Goal: Find specific page/section: Find specific page/section

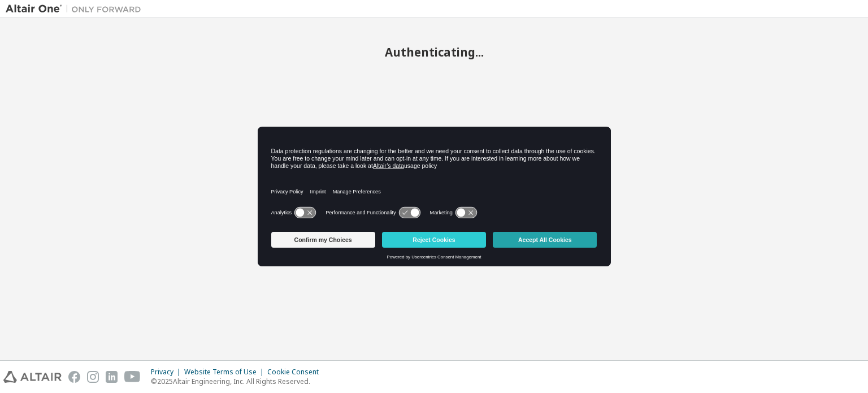
click at [506, 239] on button "Accept All Cookies" at bounding box center [545, 240] width 104 height 16
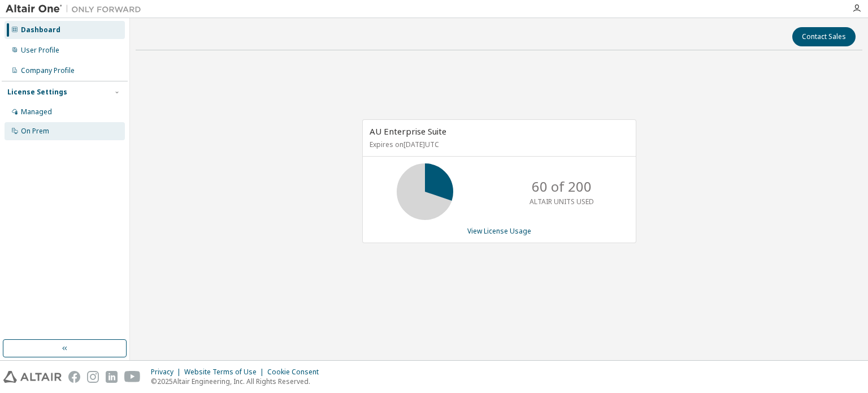
click at [42, 126] on div "On Prem" at bounding box center [65, 131] width 120 height 18
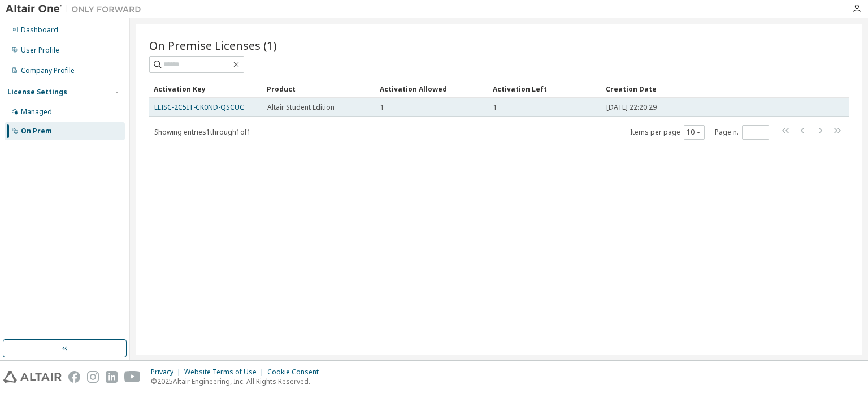
click at [396, 103] on div "1" at bounding box center [432, 107] width 103 height 9
click at [213, 108] on link "LEISC-2C5IT-CK0ND-QSCUC" at bounding box center [199, 107] width 90 height 10
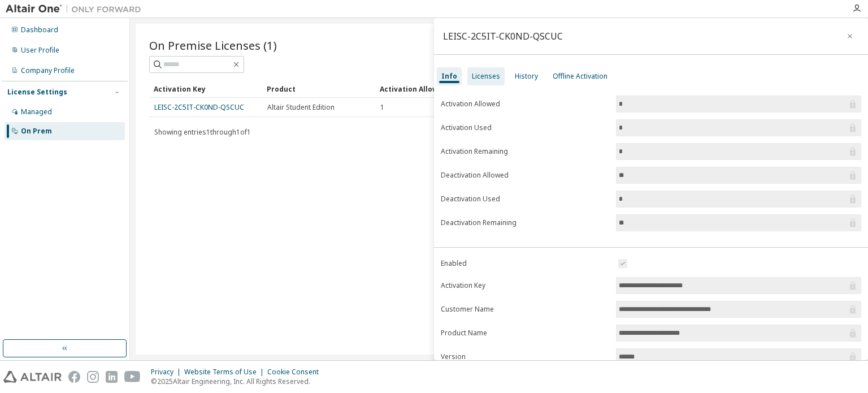
click at [486, 72] on div "Licenses" at bounding box center [486, 76] width 28 height 9
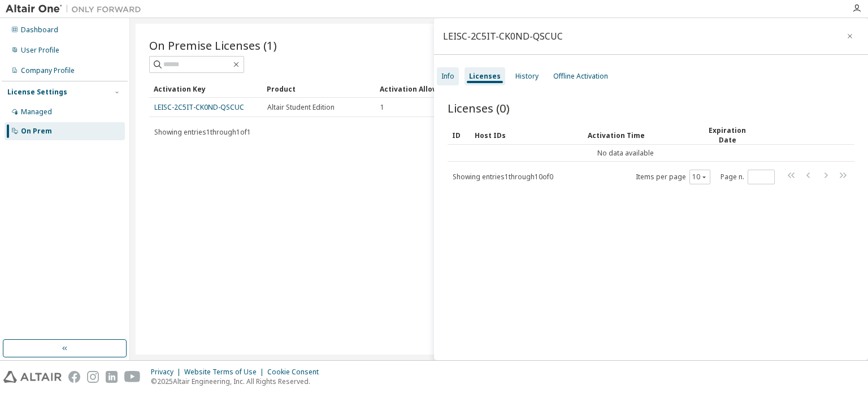
click at [448, 76] on div "Info" at bounding box center [448, 76] width 13 height 9
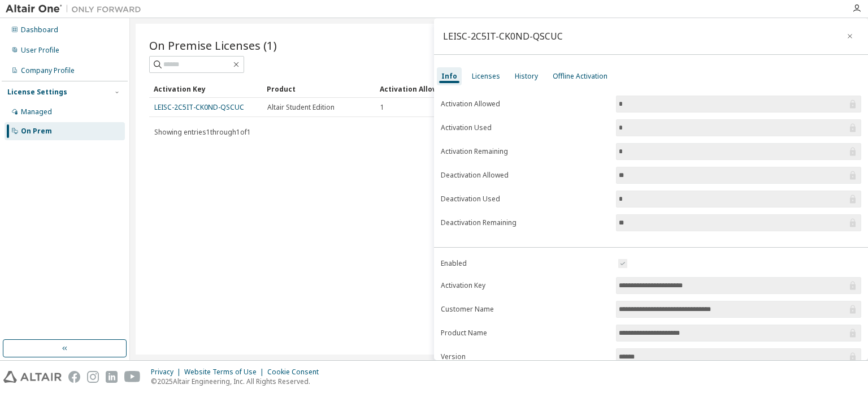
click at [364, 29] on div "On Premise Licenses (1) Clear Load Save Save As Field Operator Value Select fil…" at bounding box center [499, 189] width 727 height 331
click at [847, 36] on icon "button" at bounding box center [850, 36] width 8 height 9
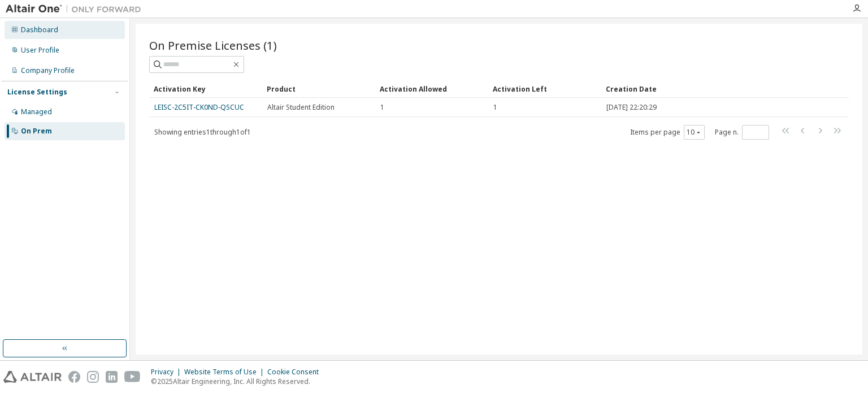
click at [56, 30] on div "Dashboard" at bounding box center [65, 30] width 120 height 18
